Goal: Task Accomplishment & Management: Manage account settings

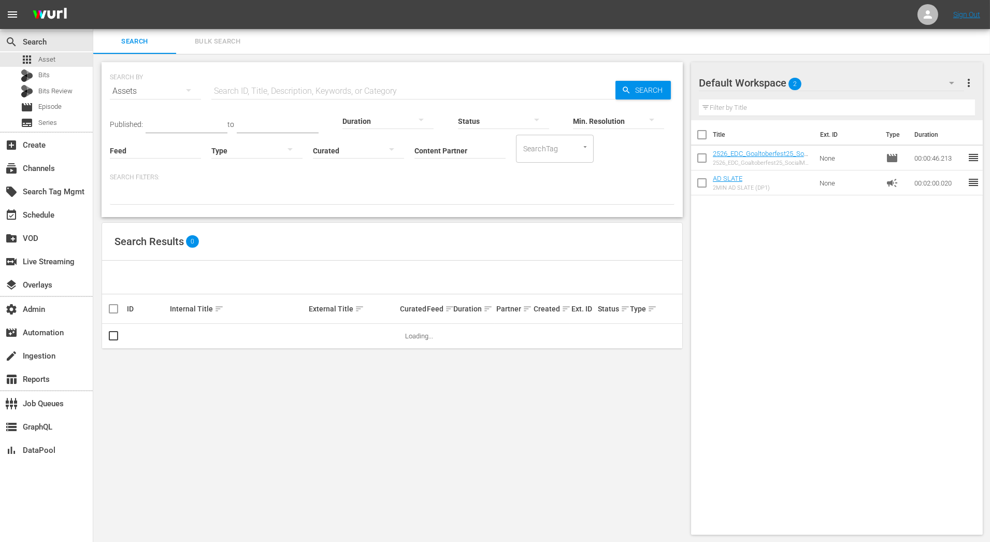
click at [482, 148] on input "Content Partner" at bounding box center [460, 151] width 91 height 37
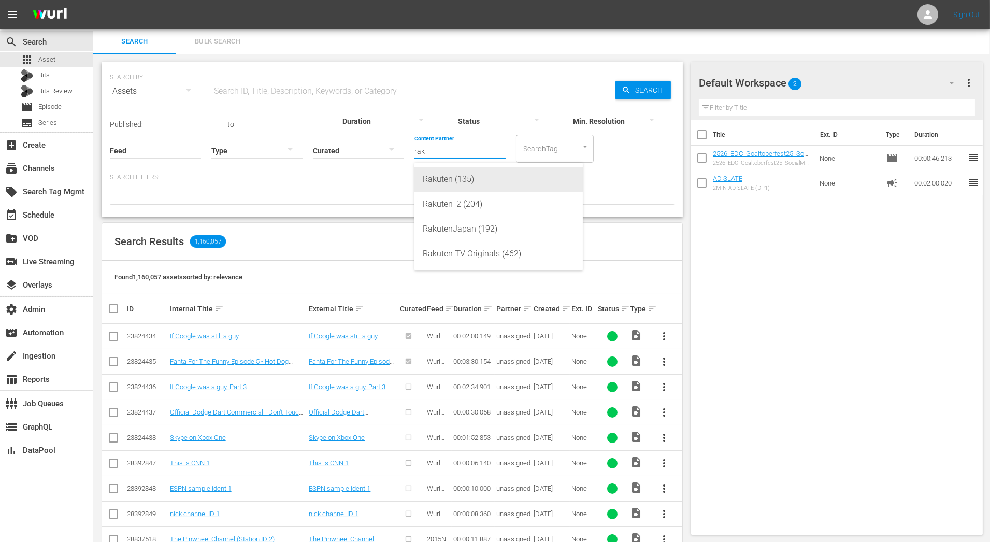
click at [480, 181] on div "Rakuten (135)" at bounding box center [499, 179] width 152 height 25
type input "Rakuten (135)"
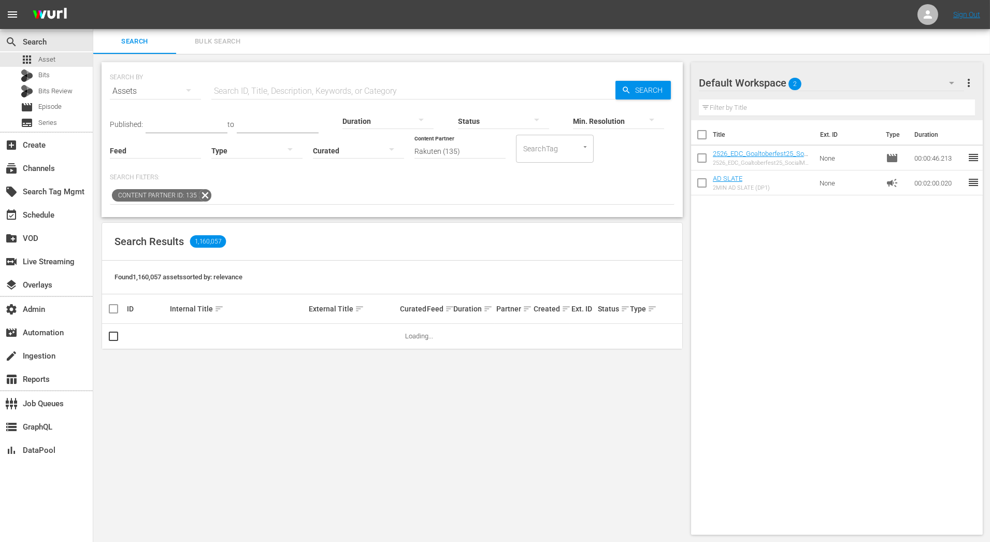
click at [376, 91] on input "text" at bounding box center [413, 91] width 404 height 25
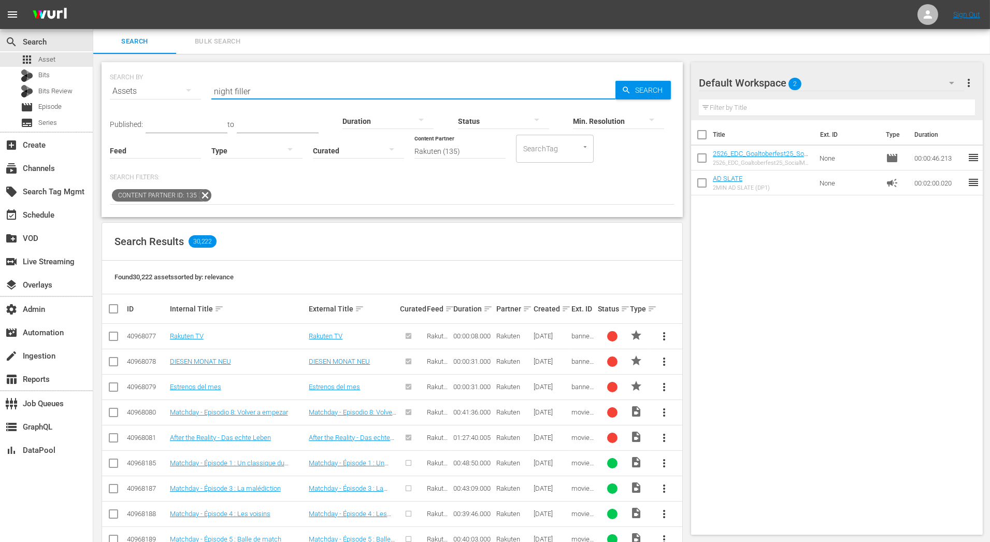
type input "night filler"
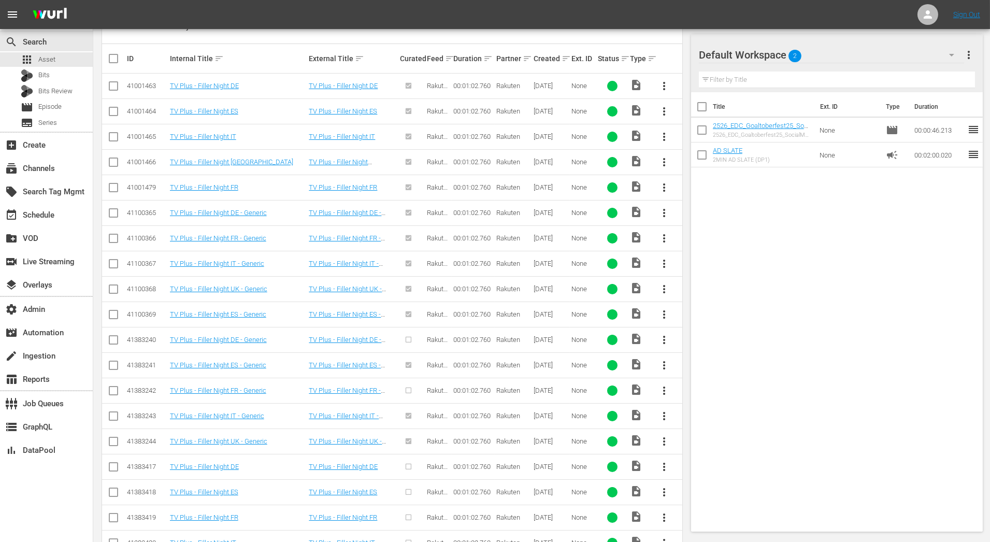
scroll to position [303, 0]
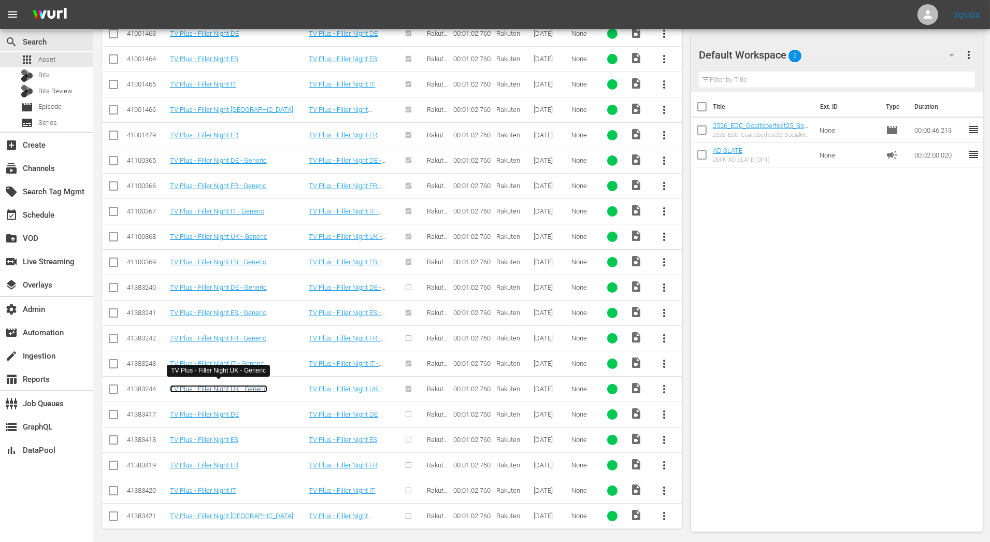
click at [252, 388] on link "TV Plus - Filler Night UK - Generic" at bounding box center [218, 389] width 97 height 8
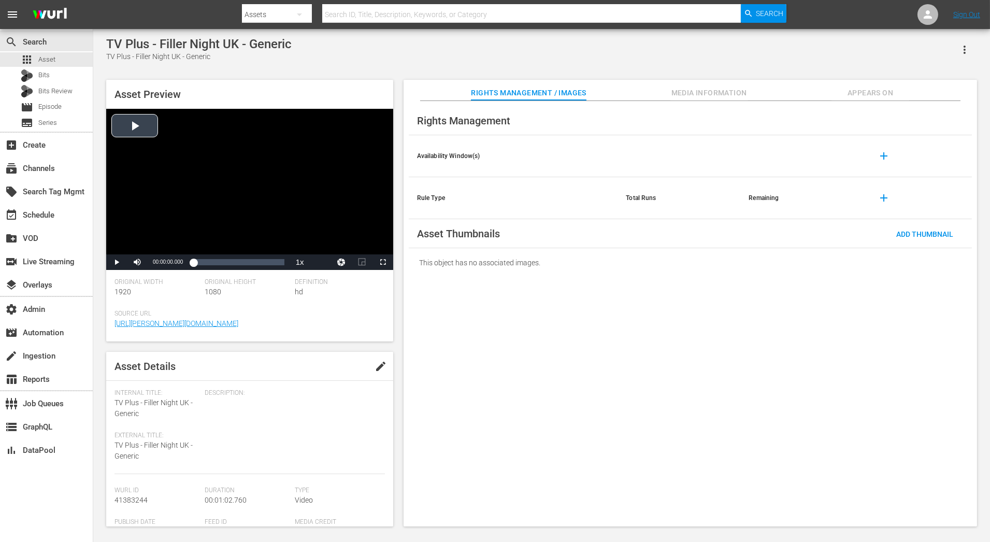
click at [147, 124] on div "Video Player" at bounding box center [249, 182] width 287 height 146
click at [117, 262] on span "Video Player" at bounding box center [117, 262] width 0 height 0
click at [863, 93] on span "Appears On" at bounding box center [871, 93] width 78 height 13
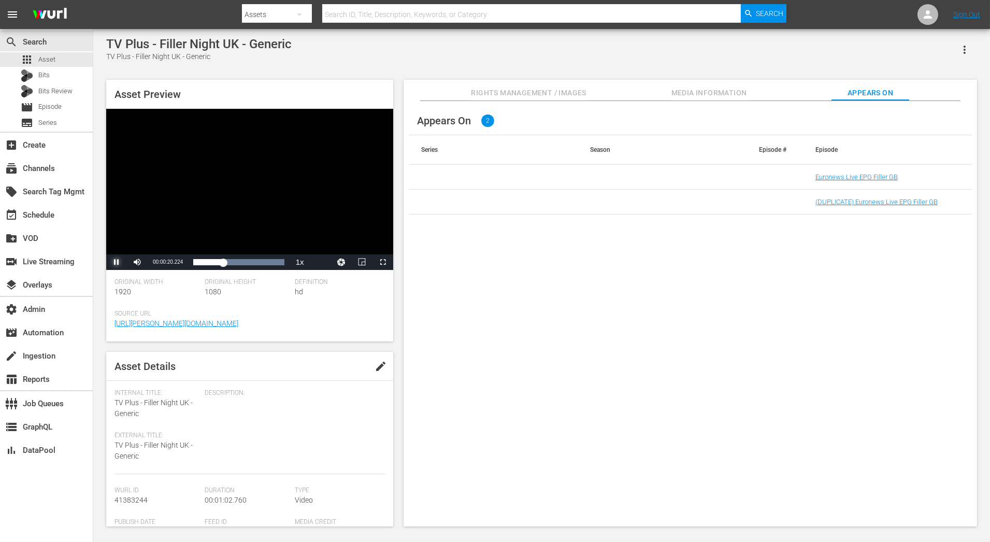
click at [117, 262] on span "Video Player" at bounding box center [117, 262] width 0 height 0
click at [848, 177] on link "Euronews Live EPG Filler GB" at bounding box center [857, 177] width 82 height 8
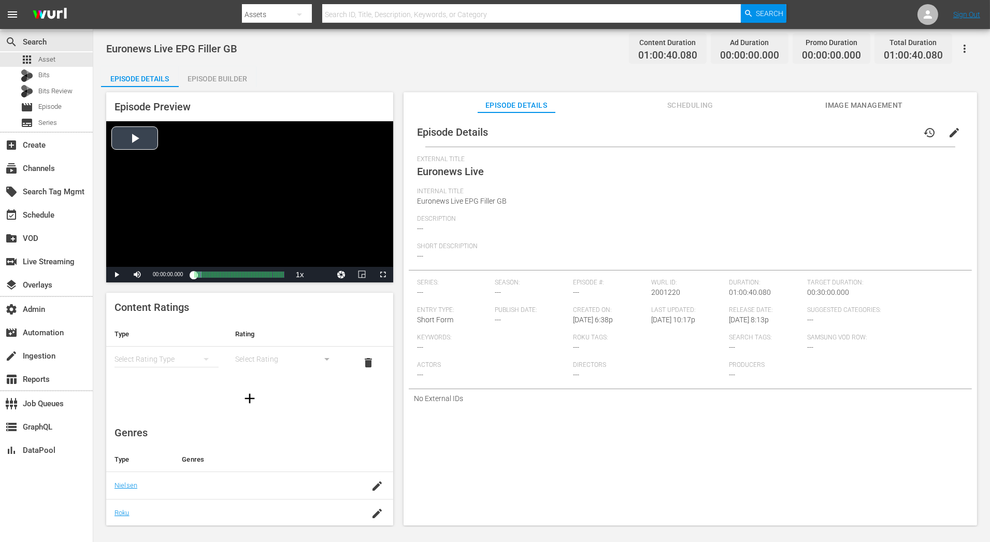
click at [140, 144] on div "Video Player" at bounding box center [249, 194] width 287 height 146
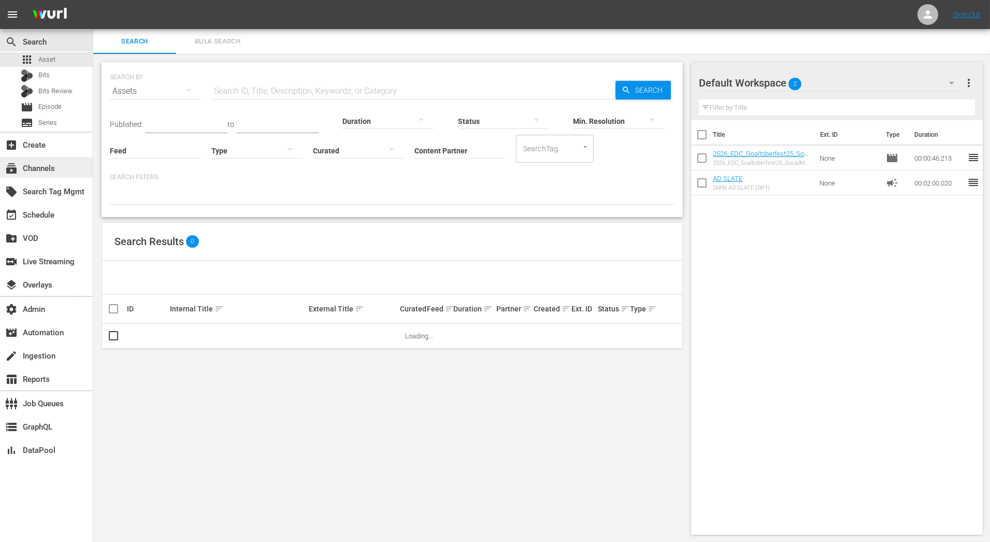
click at [50, 168] on div "subscriptions Channels" at bounding box center [29, 166] width 58 height 9
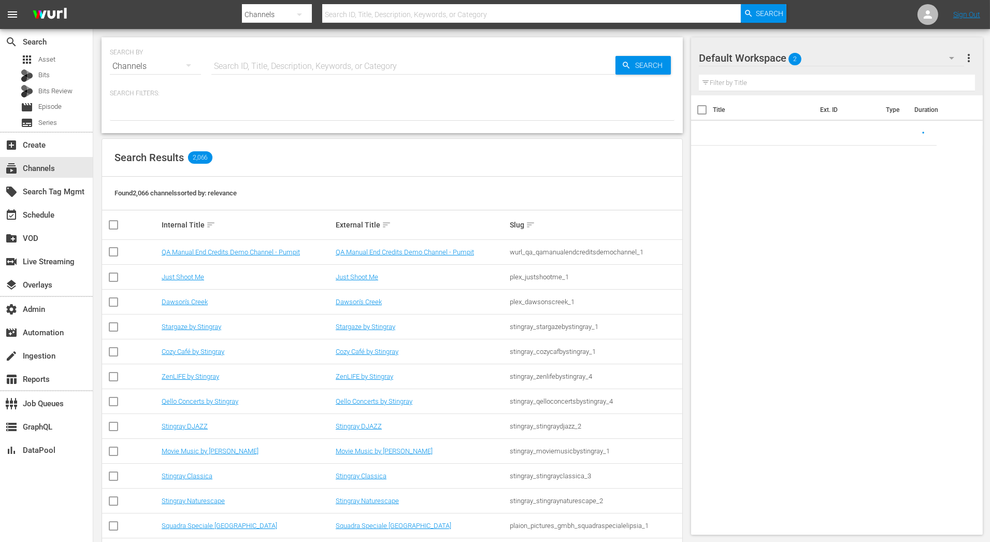
click at [301, 66] on input "text" at bounding box center [413, 66] width 404 height 25
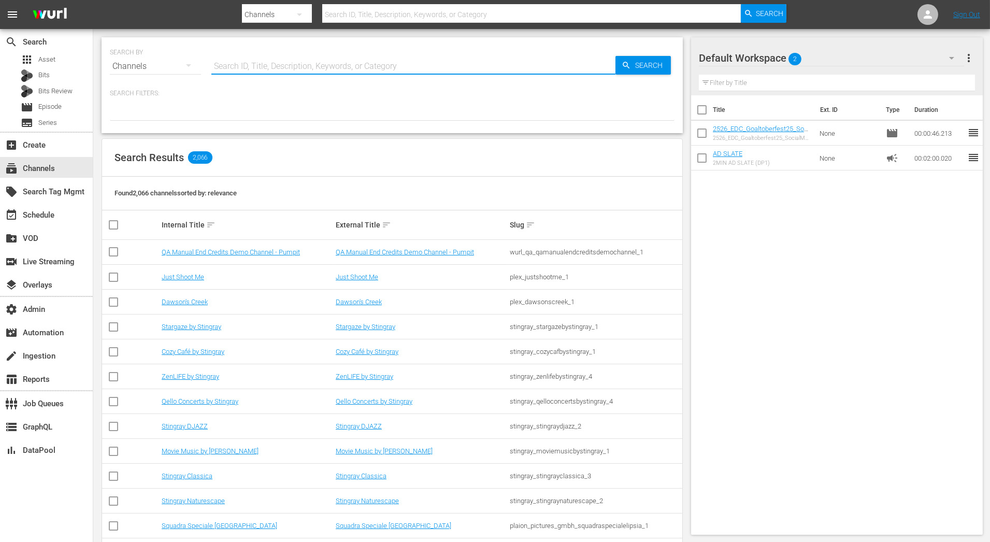
paste input "amc_networks_acorntvmysteries_2"
type input "amc_networks_acorntvmysteries_2"
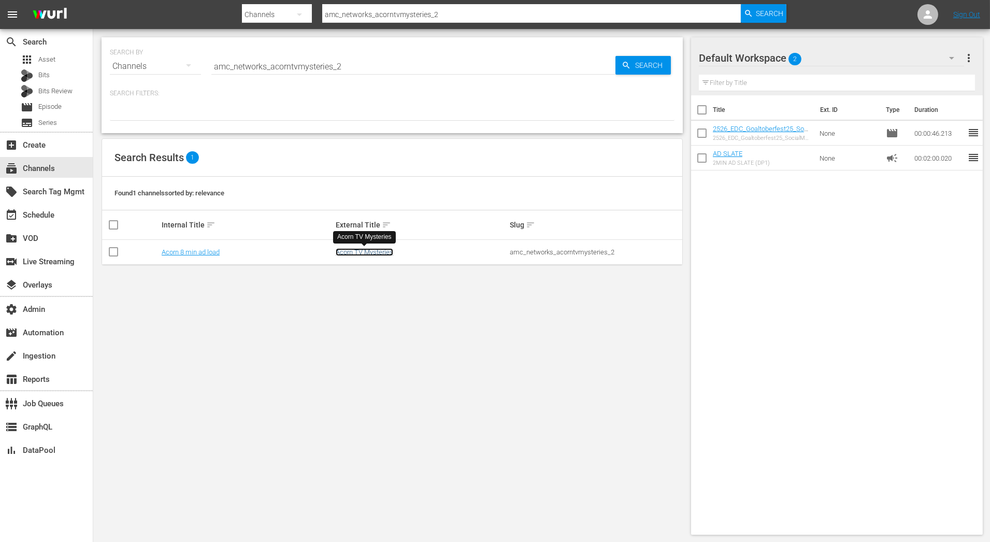
click at [377, 251] on link "Acorn TV Mysteries" at bounding box center [365, 252] width 58 height 8
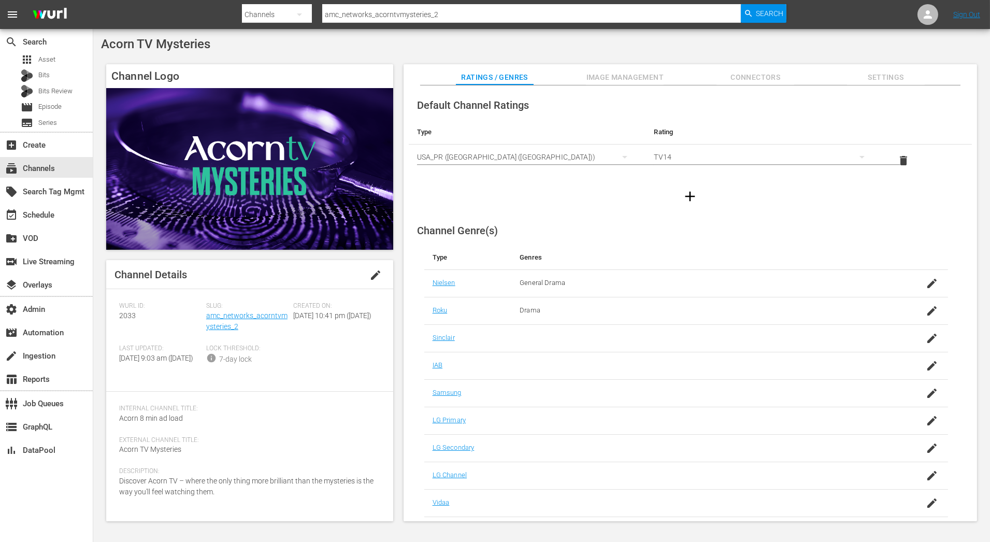
click at [888, 74] on span "Settings" at bounding box center [886, 77] width 78 height 13
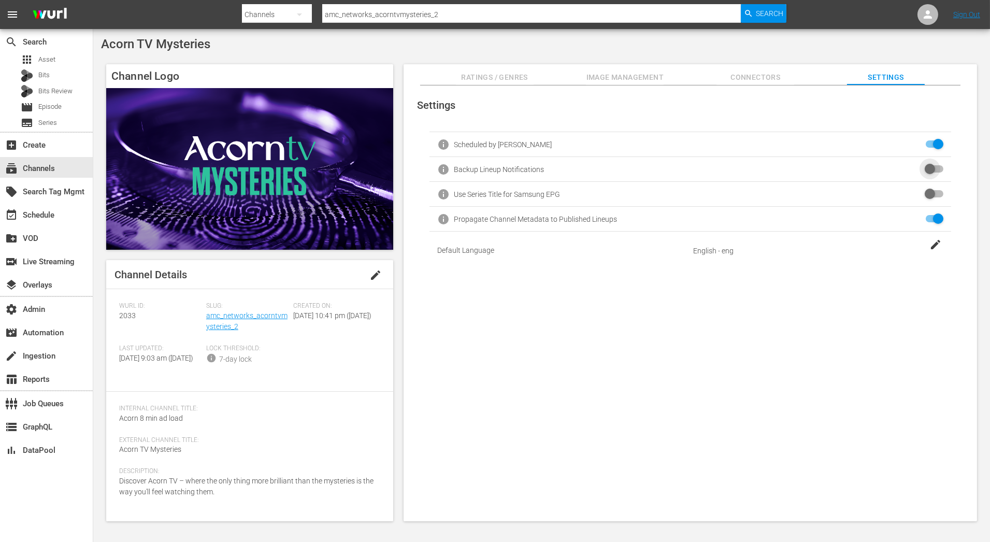
click at [934, 168] on input "checkbox" at bounding box center [932, 169] width 23 height 12
checkbox input "false"
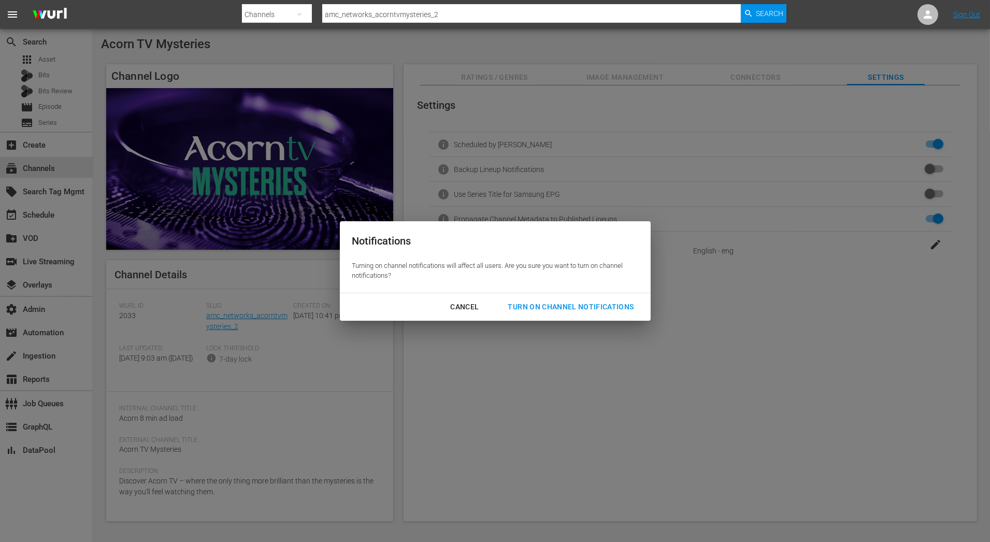
click at [610, 301] on div "Turn On Channel Notifications" at bounding box center [571, 307] width 142 height 13
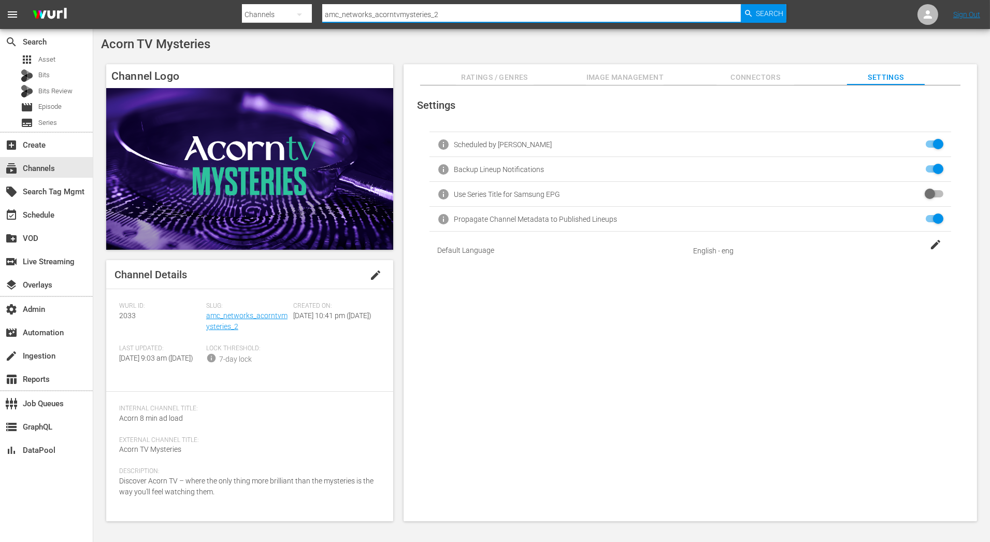
drag, startPoint x: 491, startPoint y: 13, endPoint x: 293, endPoint y: 16, distance: 198.5
click at [293, 16] on div "Search By Channels Search ID, Title, Description, Keywords, or Category amc_net…" at bounding box center [514, 14] width 545 height 25
paste input "braxtonfamilyvalueswetv_1"
type input "amc_networks_braxtonfamilyvalueswetv_1"
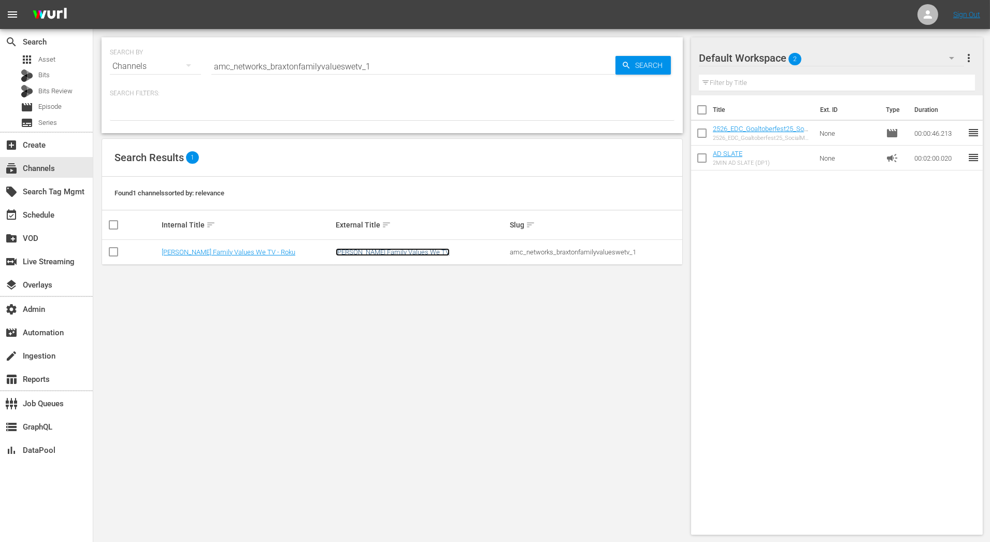
click at [403, 249] on link "Braxton Family Values We TV" at bounding box center [393, 252] width 114 height 8
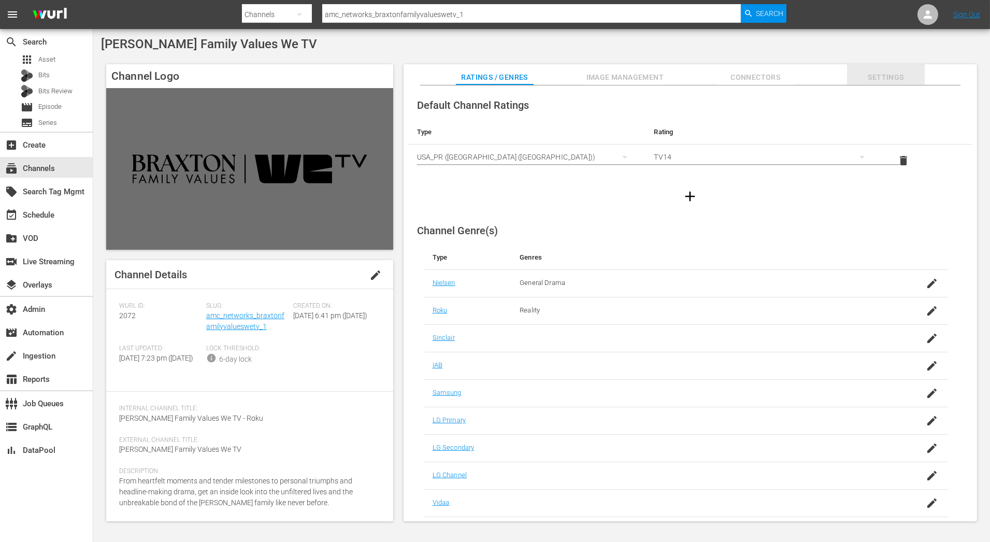
click at [885, 72] on span "Settings" at bounding box center [886, 77] width 78 height 13
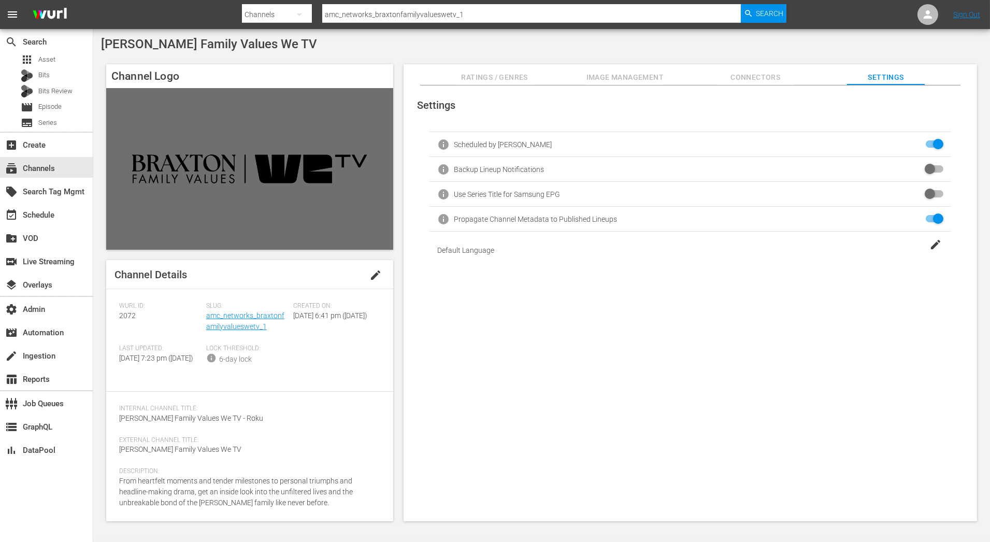
click at [935, 169] on input "checkbox" at bounding box center [932, 169] width 23 height 12
checkbox input "false"
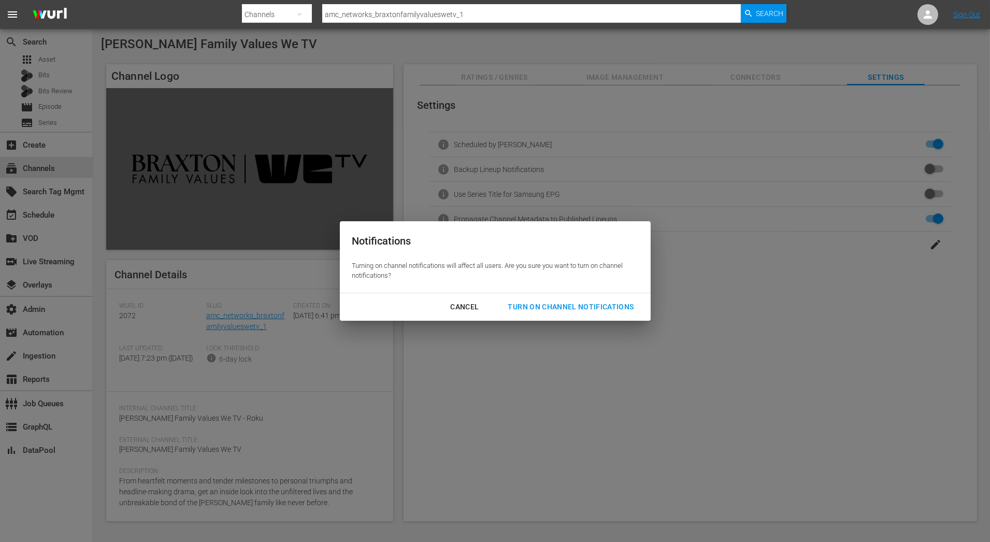
click at [622, 312] on div "Turn On Channel Notifications" at bounding box center [571, 307] width 142 height 13
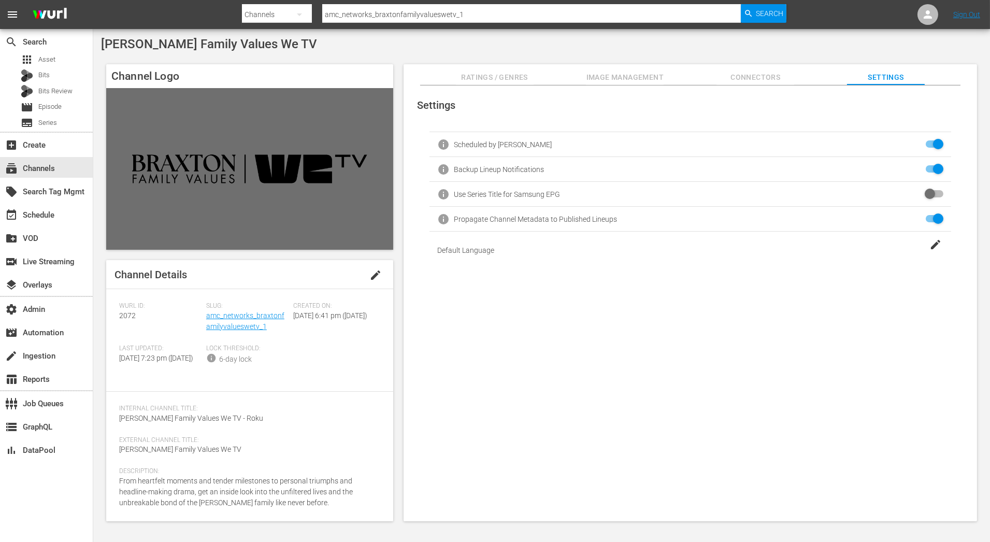
click at [478, 16] on input "amc_networks_braxtonfamilyvalueswetv_1" at bounding box center [531, 14] width 419 height 25
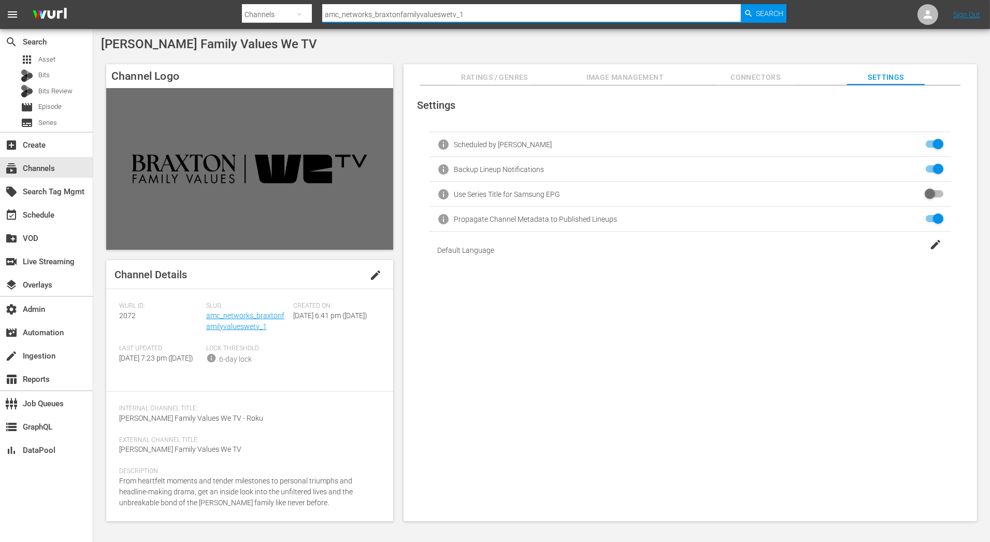
click at [478, 16] on input "amc_networks_braxtonfamilyvalueswetv_1" at bounding box center [531, 14] width 419 height 25
paste input "idezillas"
type input "amc_networks_bridezillas_1"
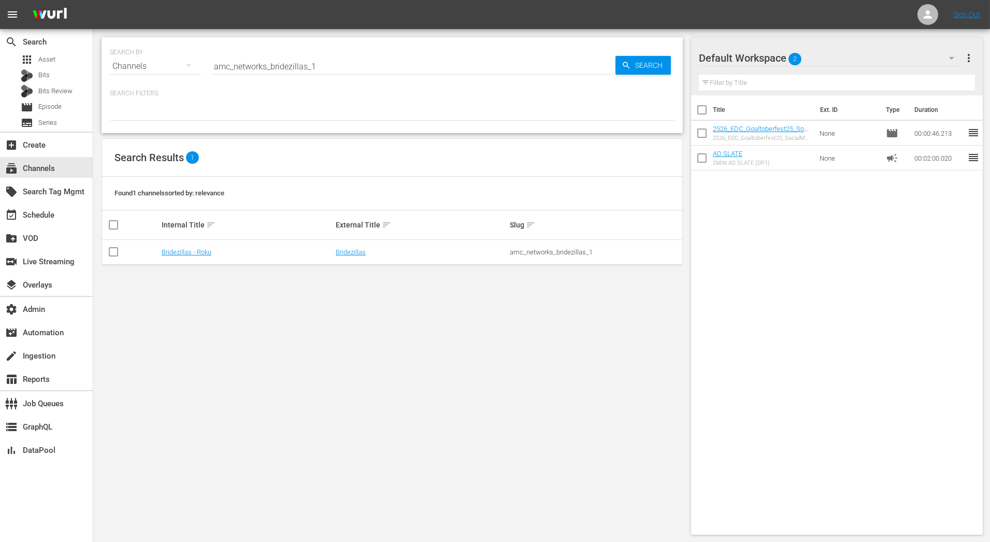
click at [347, 258] on td "Bridezillas" at bounding box center [421, 252] width 174 height 25
click at [347, 255] on link "Bridezillas" at bounding box center [351, 252] width 30 height 8
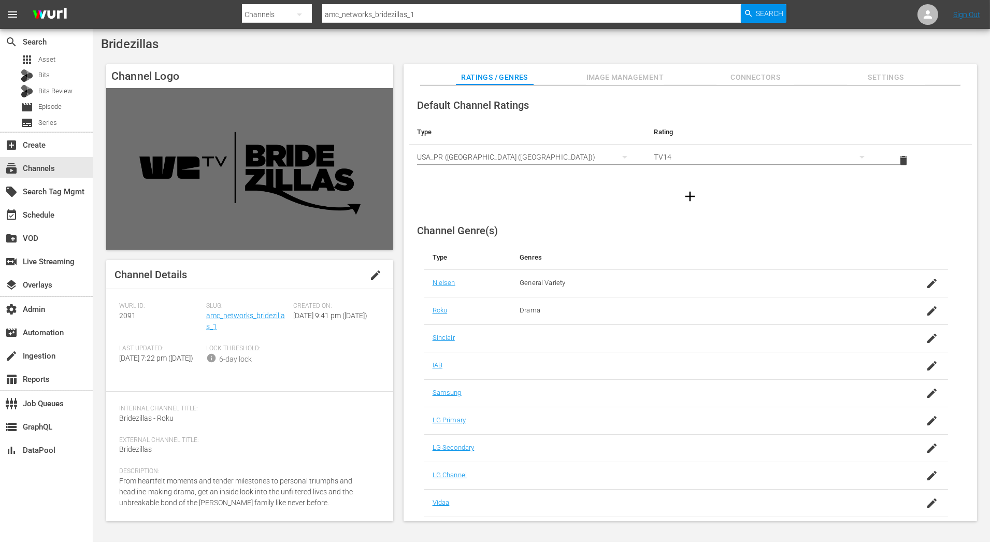
click at [882, 74] on span "Settings" at bounding box center [886, 77] width 78 height 13
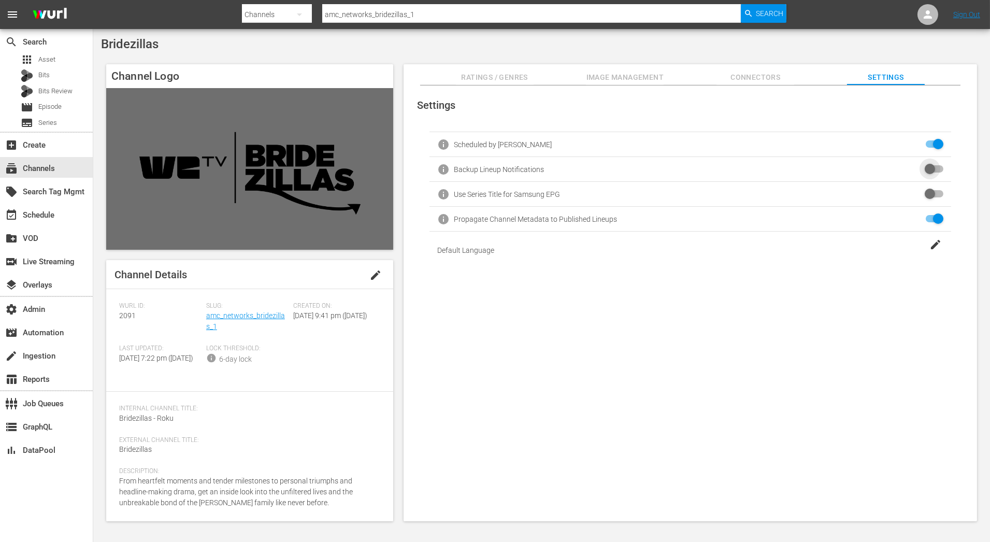
click at [939, 172] on input "checkbox" at bounding box center [932, 169] width 23 height 12
checkbox input "false"
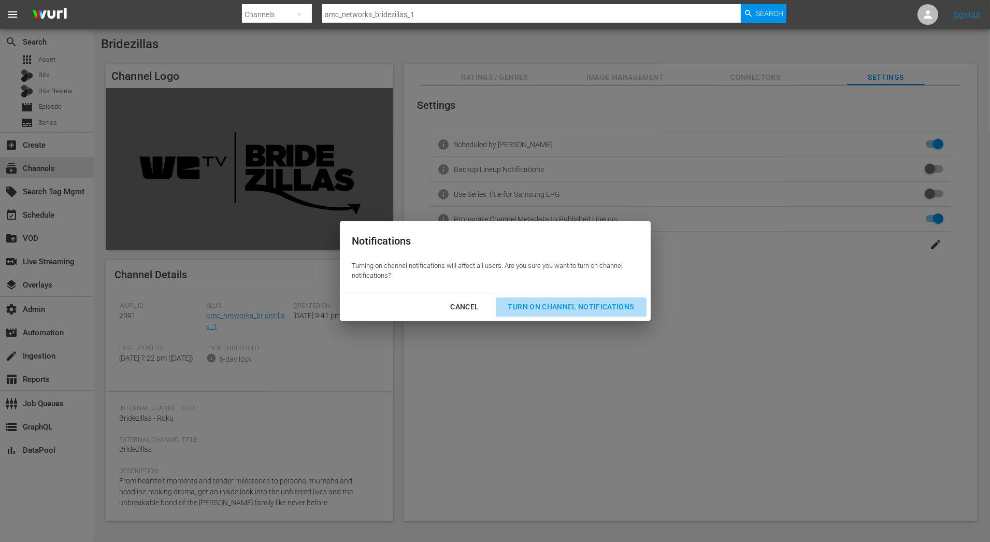
click at [610, 304] on div "Turn On Channel Notifications" at bounding box center [571, 307] width 142 height 13
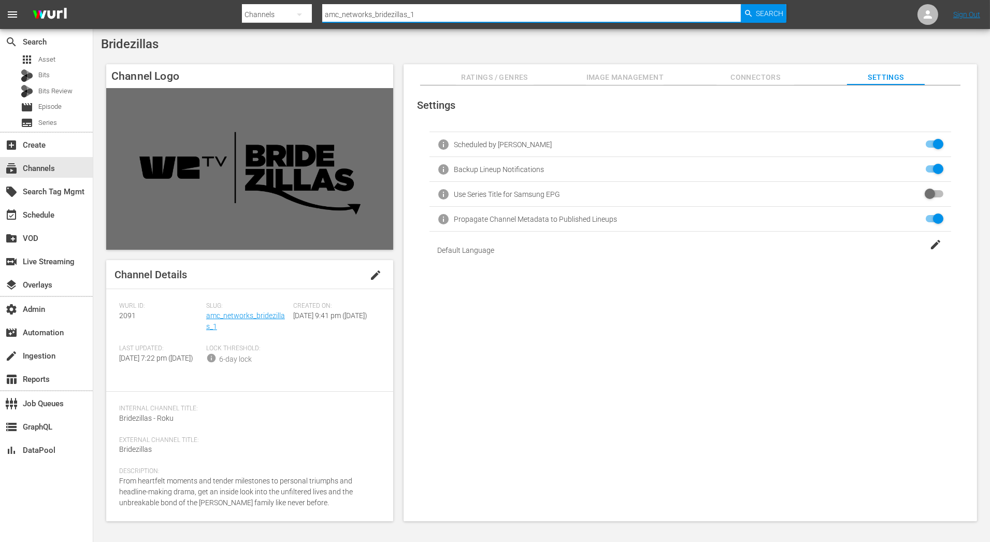
click at [380, 21] on input "amc_networks_bridezillas_1" at bounding box center [531, 14] width 419 height 25
click at [380, 17] on input "amc_networks_bridezillas_1" at bounding box center [531, 14] width 419 height 25
paste input "loveafterlockupwetv_2"
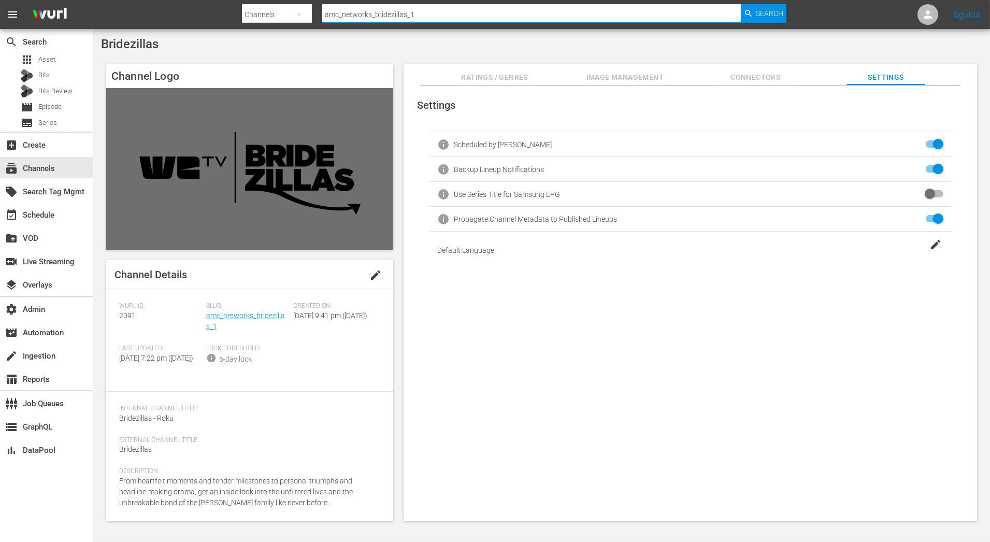
type input "amc_networks_loveafterlockupwetv_2"
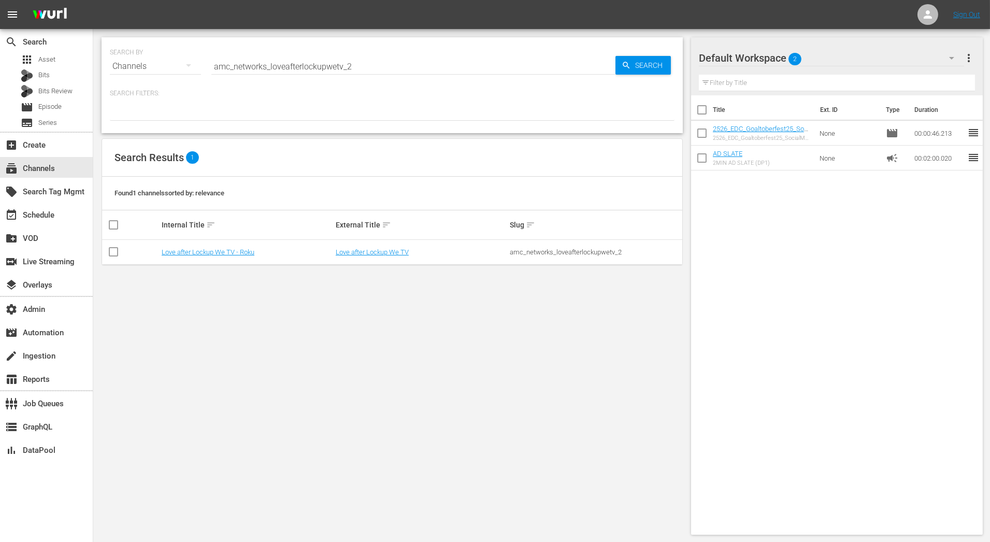
click at [395, 256] on td "Love after Lockup We TV" at bounding box center [421, 252] width 174 height 25
click at [395, 254] on link "Love after Lockup We TV" at bounding box center [372, 252] width 73 height 8
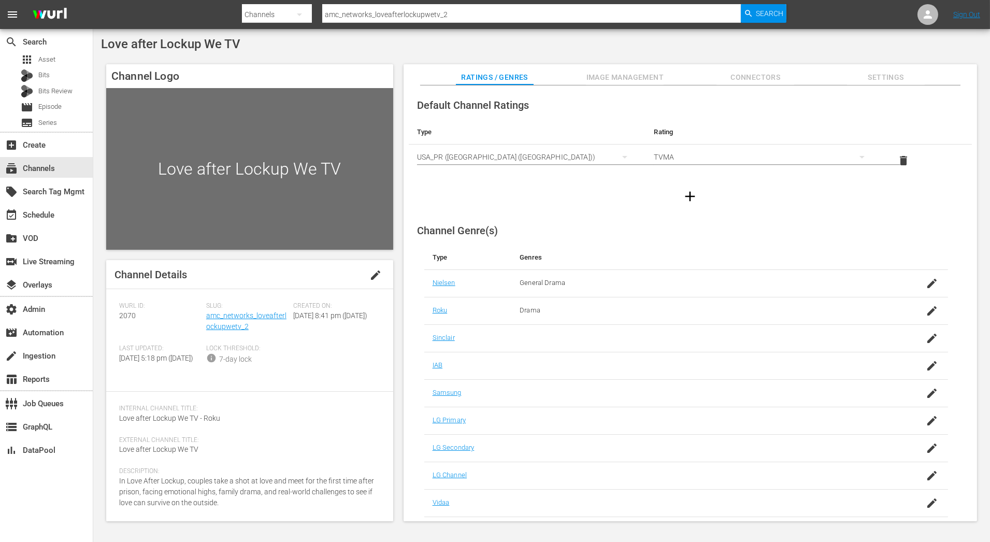
click at [885, 75] on span "Settings" at bounding box center [886, 77] width 78 height 13
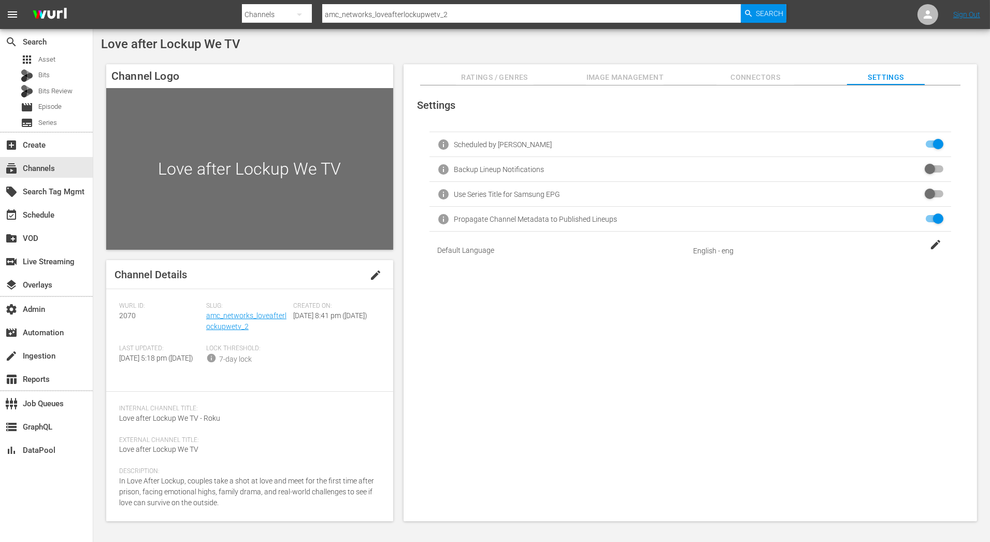
click at [938, 168] on input "checkbox" at bounding box center [932, 169] width 23 height 12
checkbox input "false"
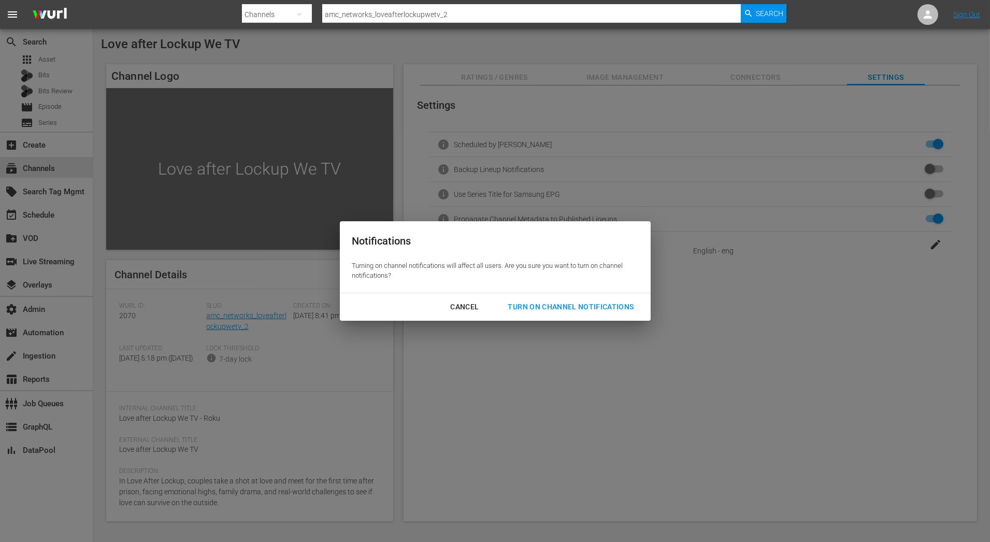
click at [634, 305] on div "Turn On Channel Notifications" at bounding box center [571, 307] width 142 height 13
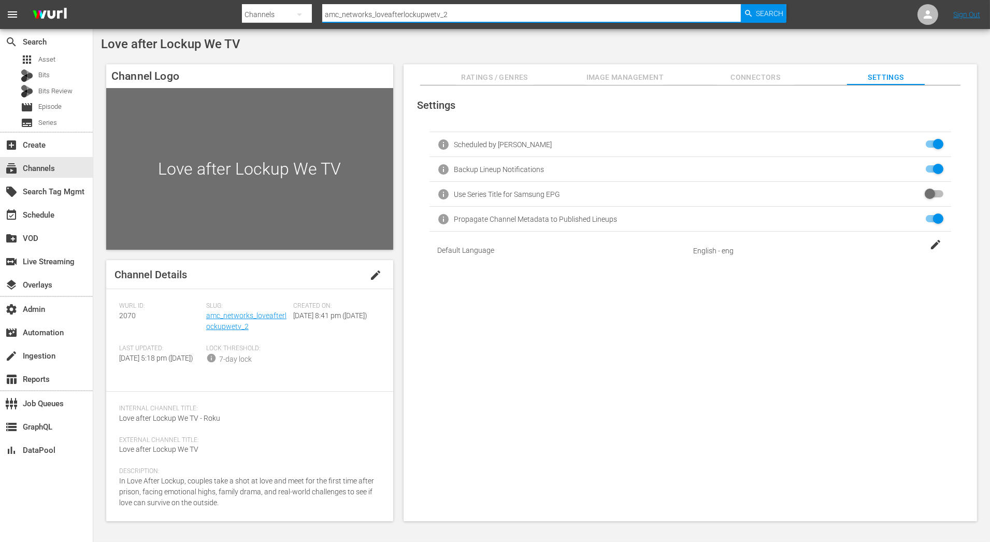
drag, startPoint x: 502, startPoint y: 15, endPoint x: 288, endPoint y: -4, distance: 215.3
click at [288, 0] on html "menu Search By Channels Search ID, Title, Description, Keywords, or Category am…" at bounding box center [495, 271] width 990 height 542
paste input "Monty"
type input "Monty"
